Goal: Complete application form: Complete application form

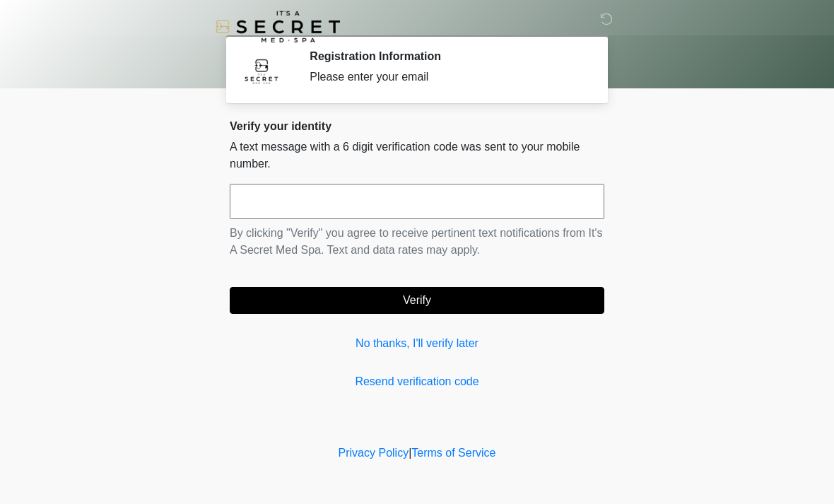
click at [413, 202] on input "text" at bounding box center [417, 201] width 375 height 35
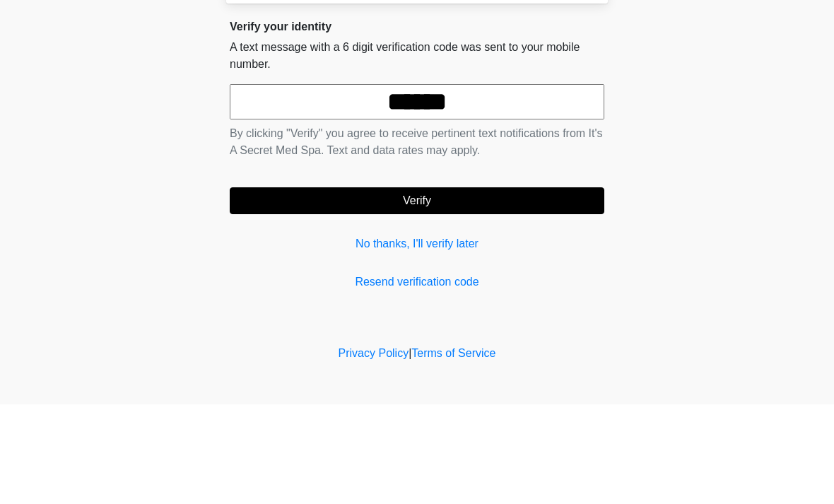
type input "******"
click at [491, 287] on button "Verify" at bounding box center [417, 300] width 375 height 27
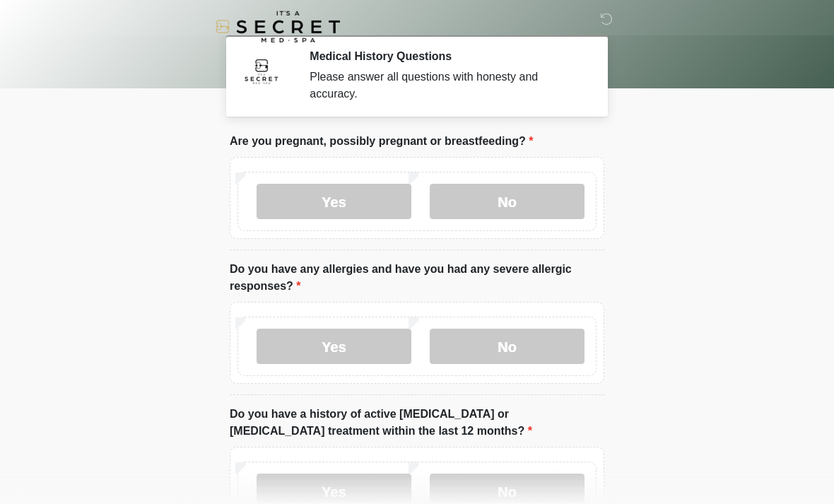
click at [526, 196] on label "No" at bounding box center [507, 201] width 155 height 35
click at [539, 342] on label "No" at bounding box center [507, 346] width 155 height 35
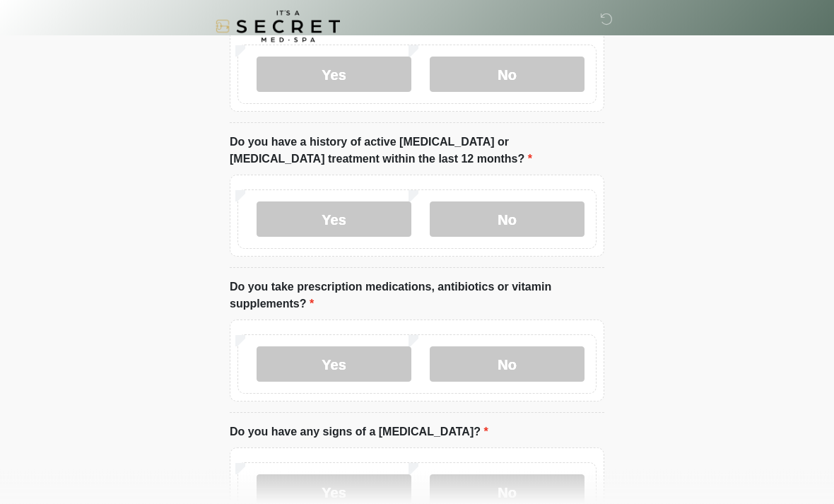
scroll to position [274, 0]
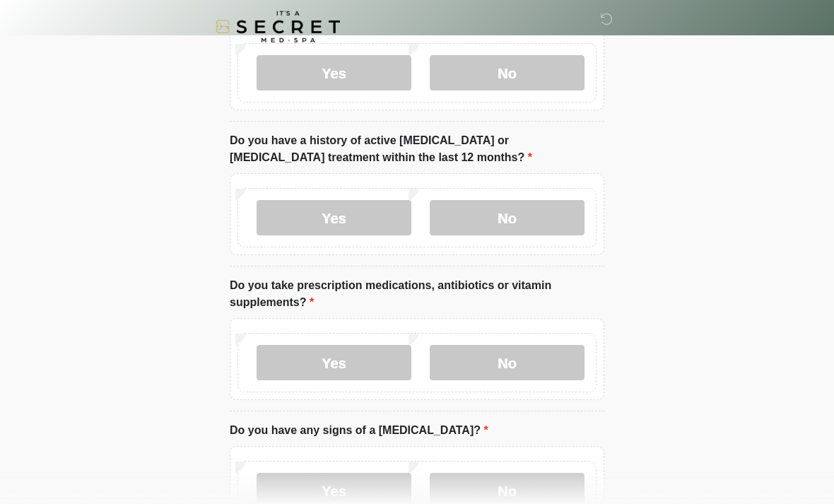
click at [549, 216] on label "No" at bounding box center [507, 217] width 155 height 35
click at [371, 362] on label "Yes" at bounding box center [334, 362] width 155 height 35
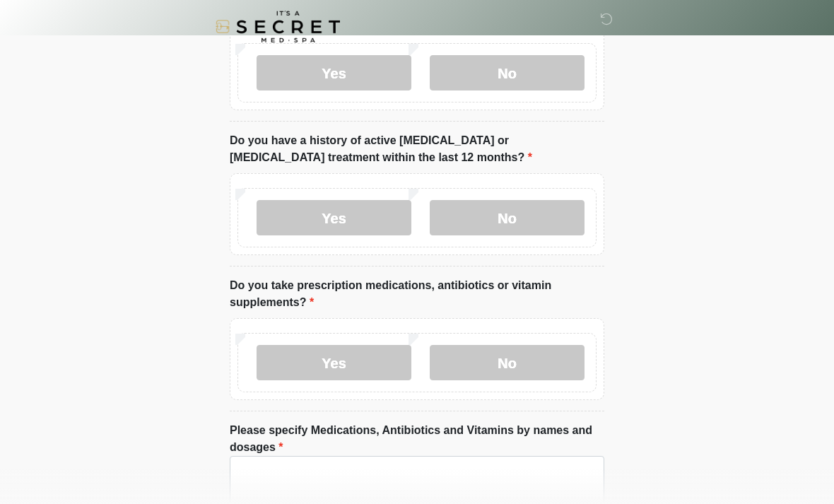
click at [522, 357] on label "No" at bounding box center [507, 362] width 155 height 35
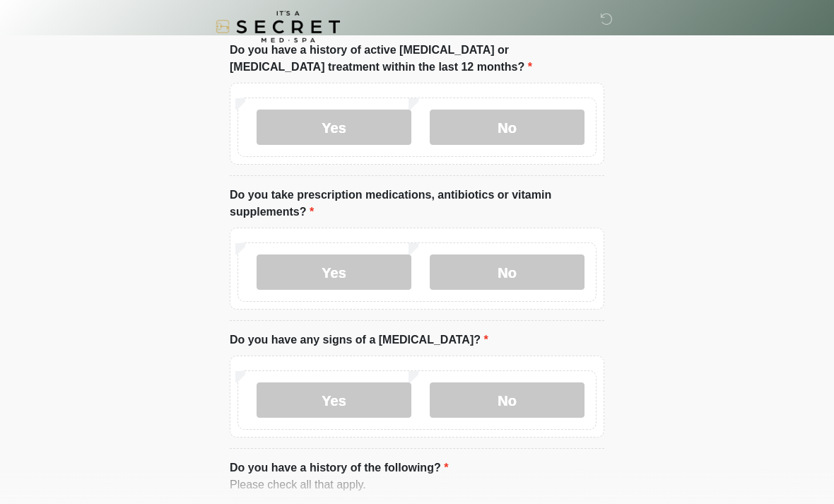
scroll to position [367, 0]
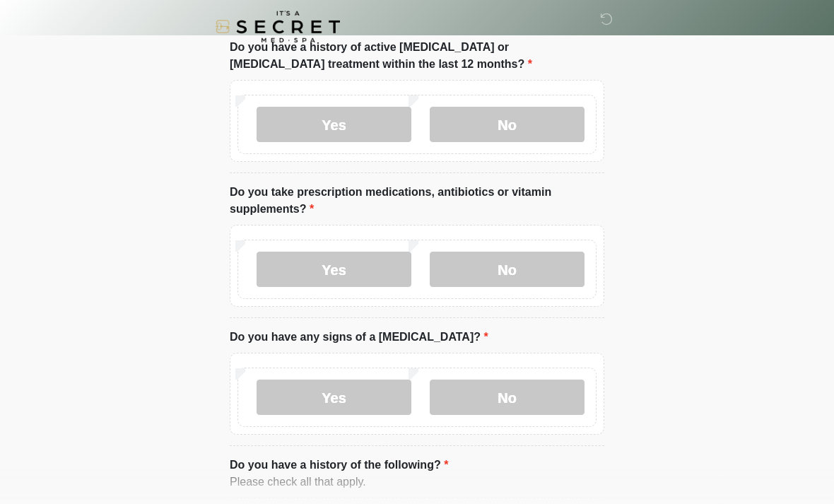
click at [529, 392] on label "No" at bounding box center [507, 397] width 155 height 35
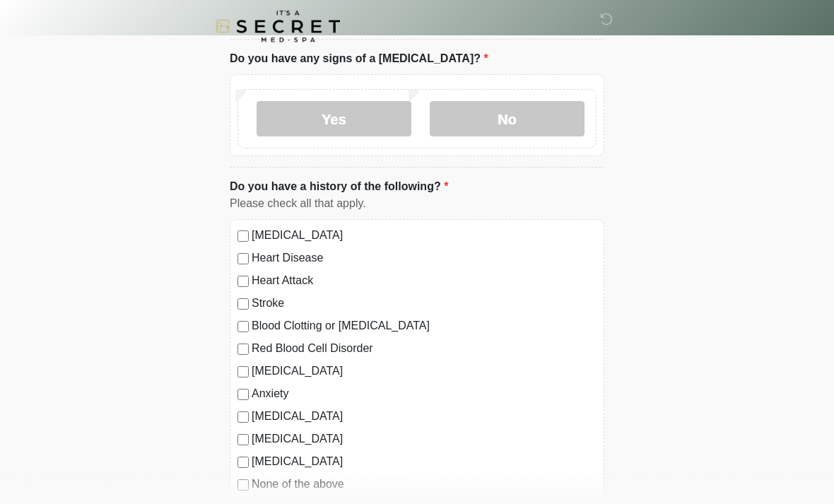
scroll to position [648, 0]
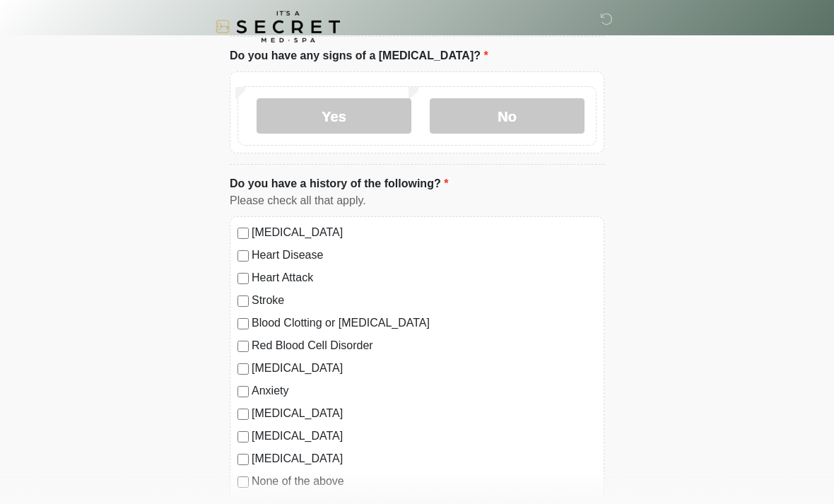
click at [252, 387] on label "Anxiety" at bounding box center [424, 390] width 345 height 17
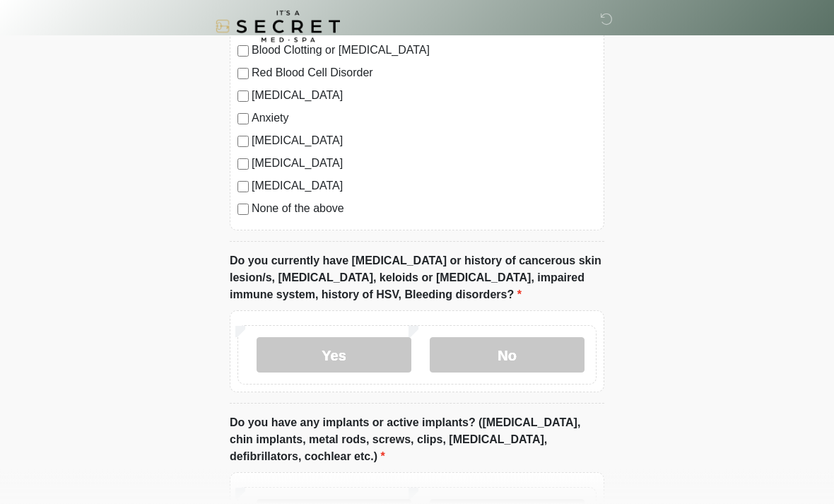
scroll to position [922, 0]
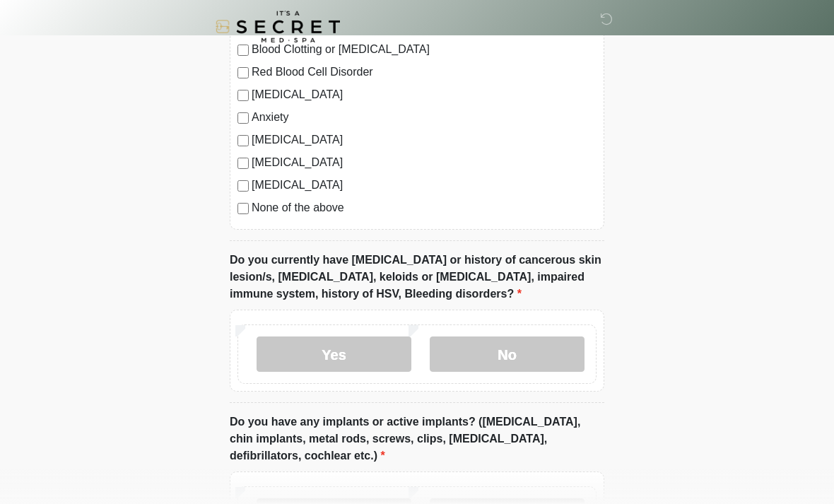
click at [527, 353] on label "No" at bounding box center [507, 353] width 155 height 35
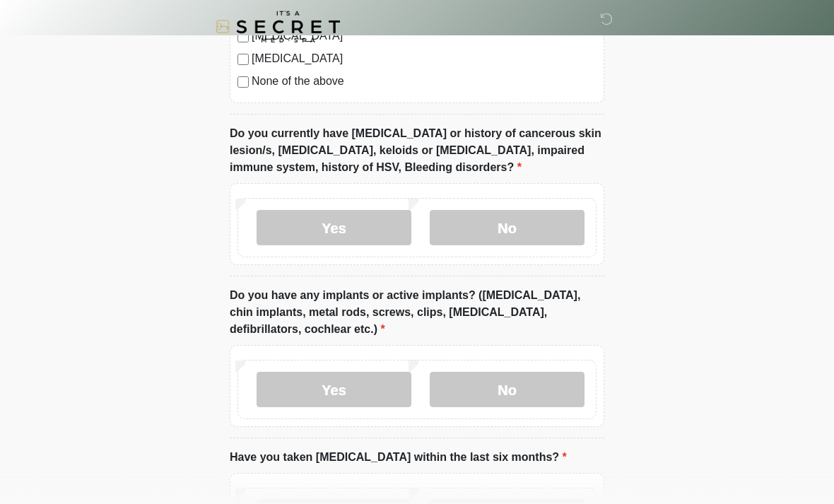
scroll to position [1050, 0]
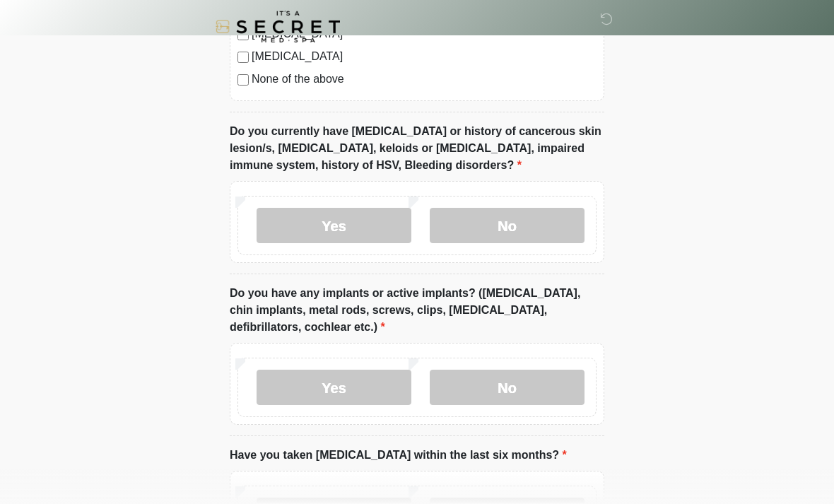
click at [380, 377] on label "Yes" at bounding box center [334, 387] width 155 height 35
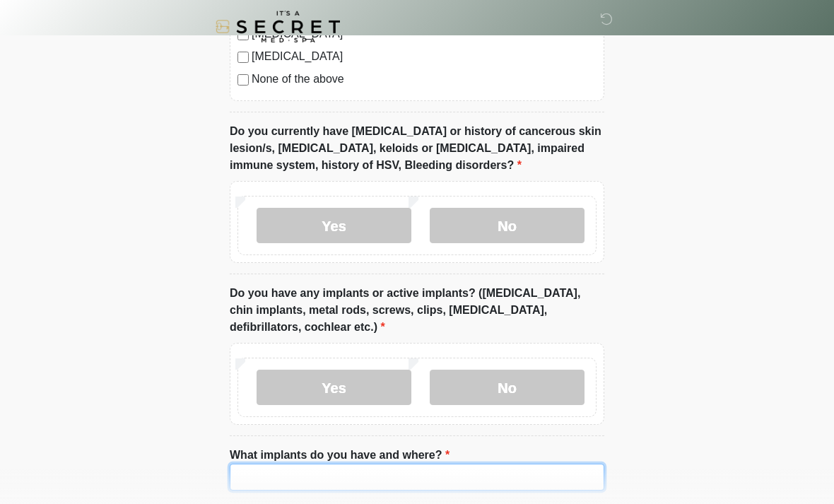
click at [356, 478] on input "What implants do you have and where?" at bounding box center [417, 477] width 375 height 27
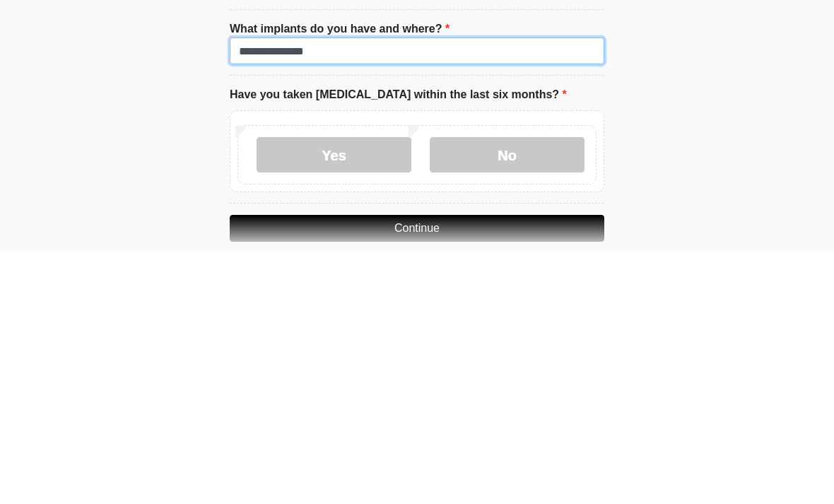
type input "**********"
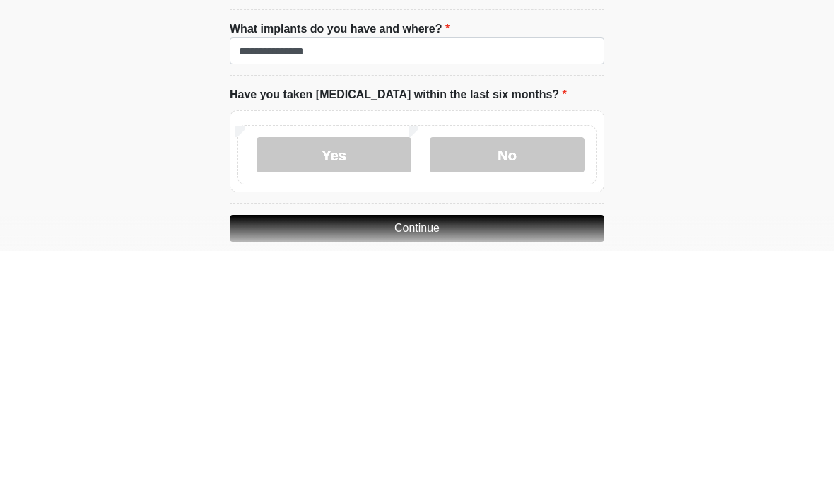
click at [524, 390] on label "No" at bounding box center [507, 407] width 155 height 35
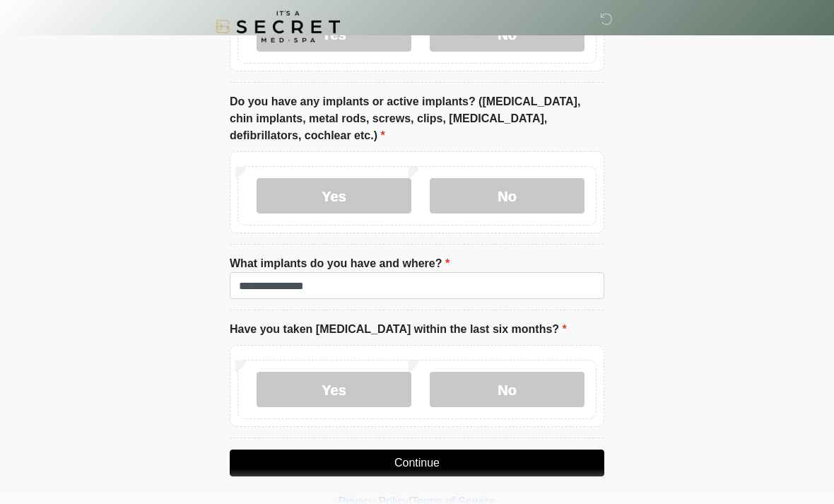
click at [452, 460] on button "Continue" at bounding box center [417, 463] width 375 height 27
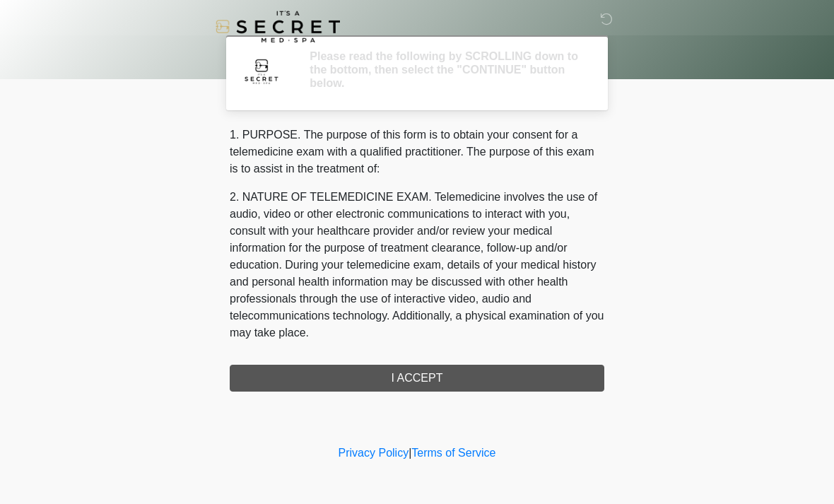
scroll to position [0, 0]
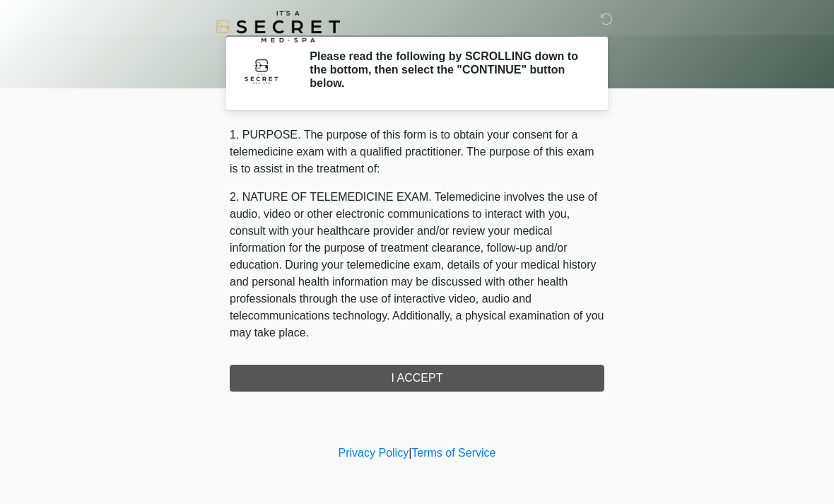
click at [438, 370] on div "1. PURPOSE. The purpose of this form is to obtain your consent for a telemedici…" at bounding box center [417, 259] width 375 height 265
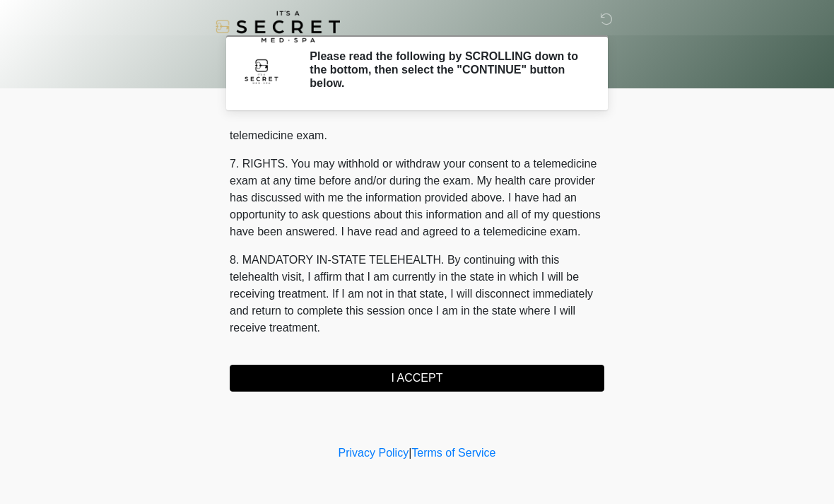
scroll to position [599, 0]
click at [442, 377] on button "I ACCEPT" at bounding box center [417, 378] width 375 height 27
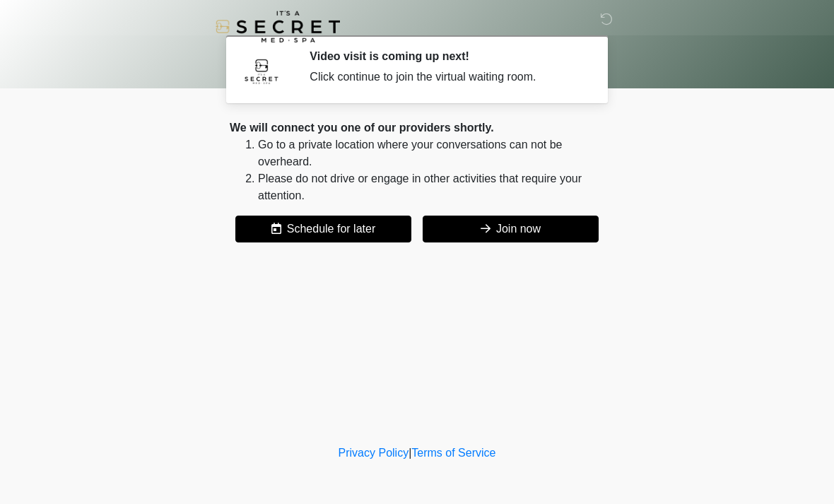
click at [493, 226] on button "Join now" at bounding box center [511, 229] width 176 height 27
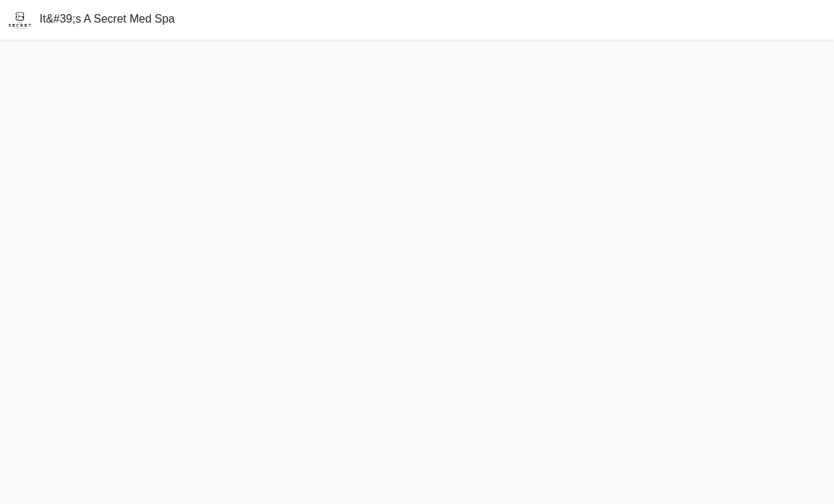
click at [814, 37] on div "It&#39;s A Secret Med Spa" at bounding box center [417, 20] width 834 height 40
